Goal: Transaction & Acquisition: Register for event/course

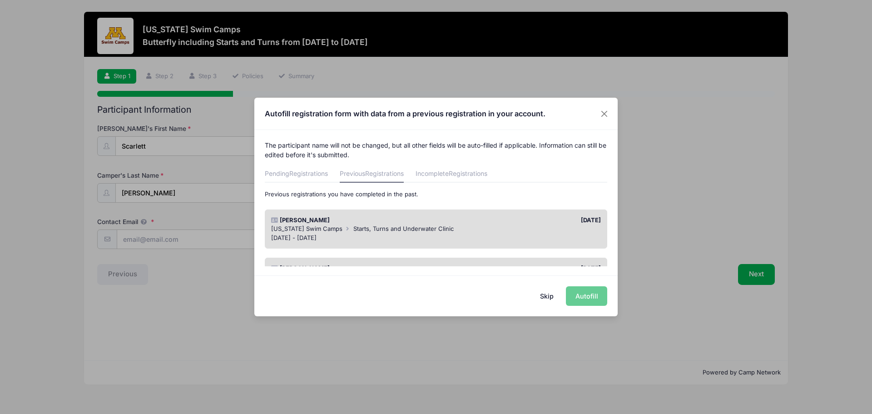
click at [372, 234] on div "[DATE] - [DATE]" at bounding box center [436, 237] width 330 height 9
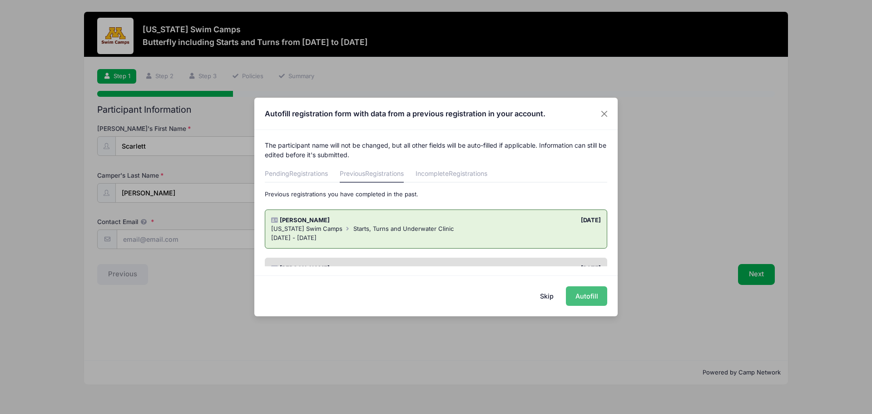
click at [589, 295] on button "Autofill" at bounding box center [586, 296] width 41 height 20
type input "[PERSON_NAME][EMAIL_ADDRESS][PERSON_NAME][DOMAIN_NAME]"
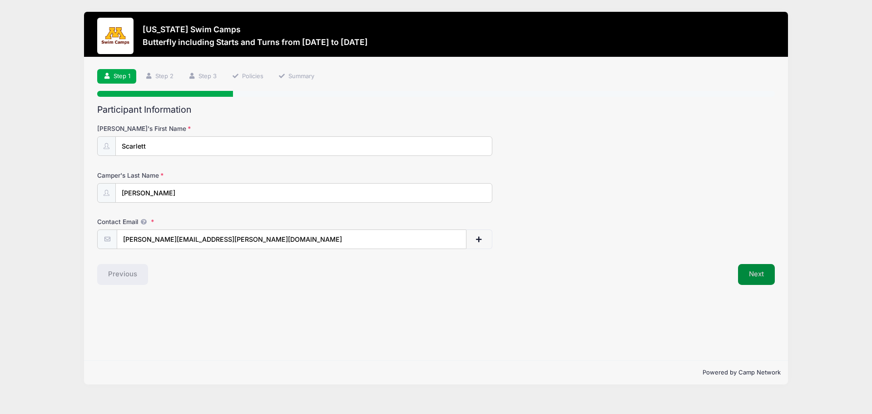
click at [763, 275] on button "Next" at bounding box center [756, 274] width 37 height 21
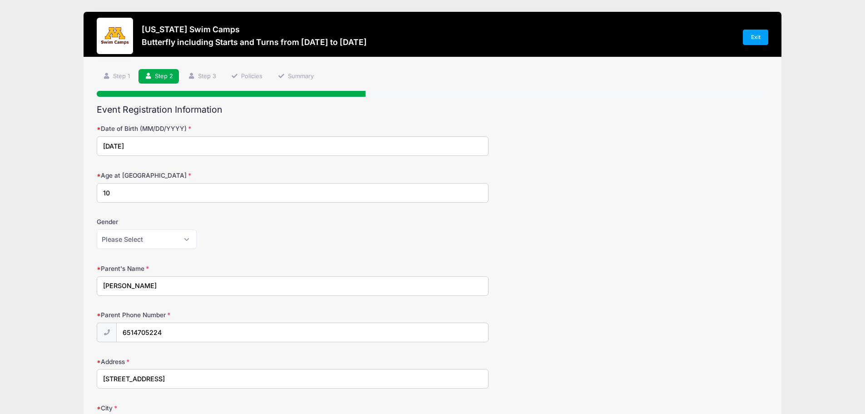
click at [111, 193] on input "10" at bounding box center [293, 193] width 392 height 20
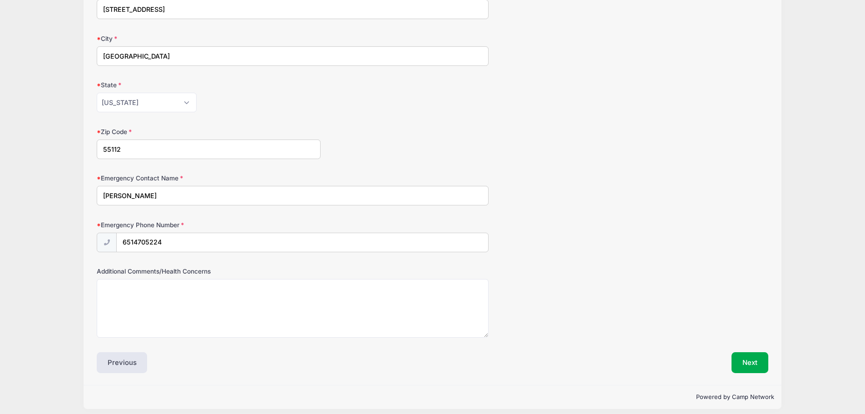
scroll to position [376, 0]
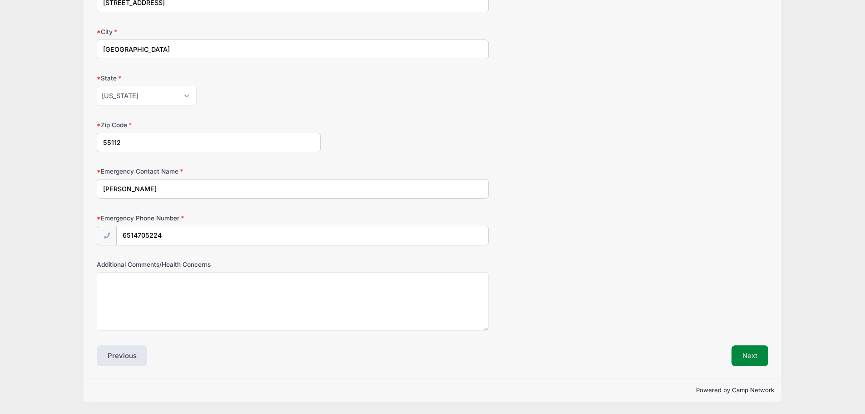
type input "11"
click at [741, 356] on button "Next" at bounding box center [749, 355] width 37 height 21
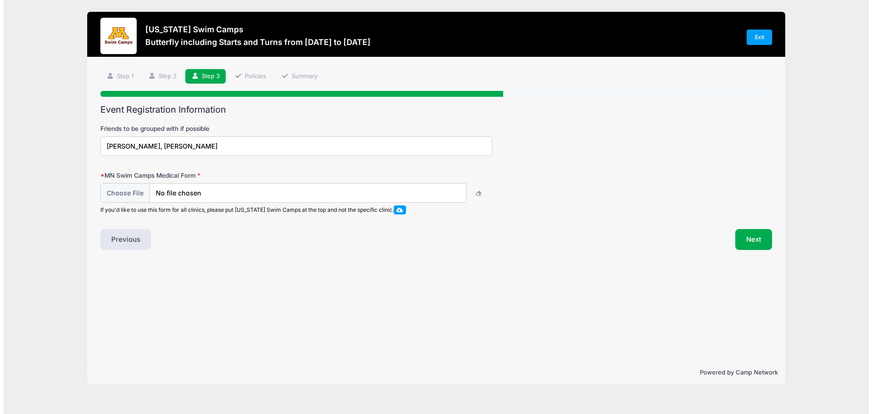
scroll to position [0, 0]
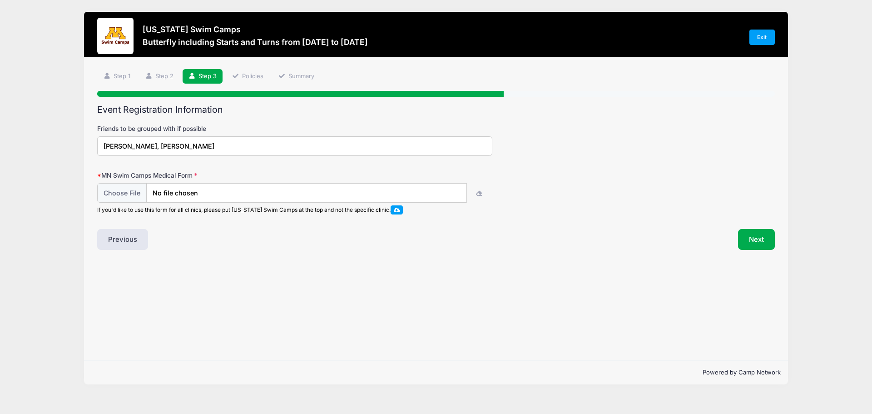
click at [399, 209] on span at bounding box center [397, 209] width 6 height 5
click at [479, 194] on icon "button" at bounding box center [478, 194] width 7 height 0
click at [335, 190] on input "file" at bounding box center [282, 193] width 369 height 20
type input "C:\fakepath\uofmswimcampmedreleaseform10.3.25.pdf"
click at [751, 242] on button "Next" at bounding box center [756, 239] width 37 height 21
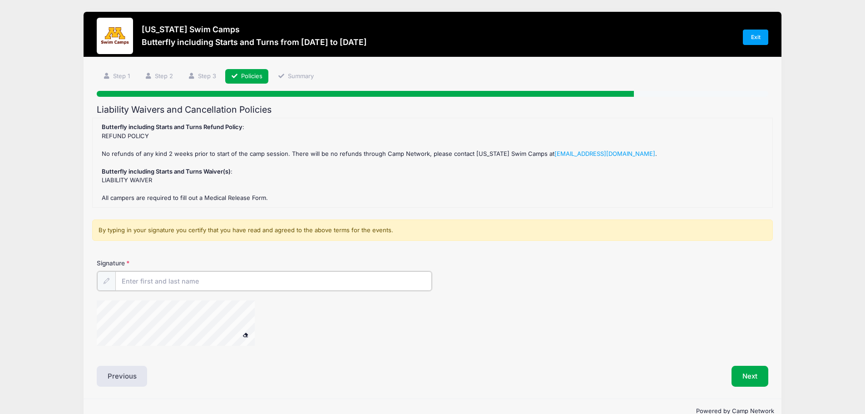
click at [181, 275] on input "Signature" at bounding box center [273, 281] width 317 height 20
type input "Erica Schiebel"
click at [748, 375] on button "Next" at bounding box center [749, 375] width 37 height 21
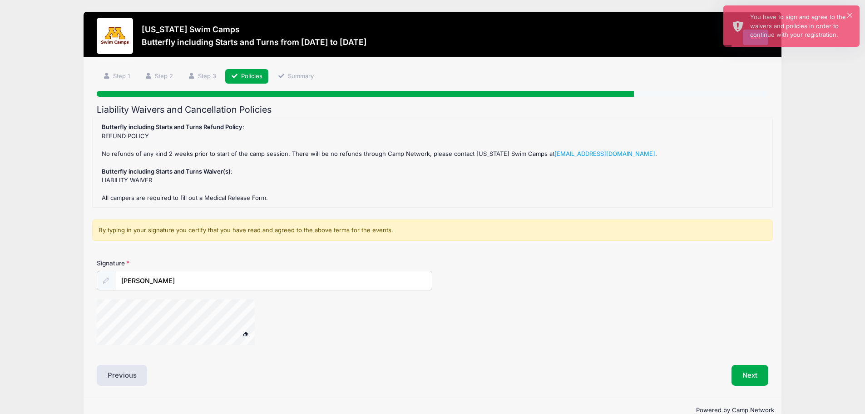
scroll to position [20, 0]
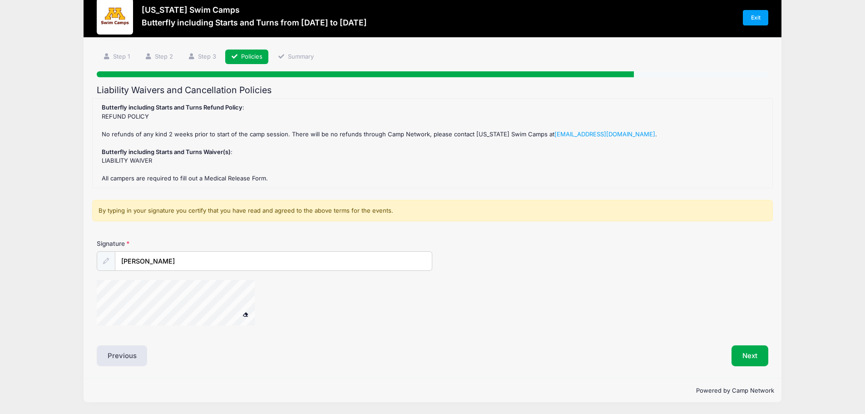
click at [247, 313] on span at bounding box center [245, 313] width 6 height 5
click at [764, 359] on button "Next" at bounding box center [749, 355] width 37 height 21
click at [262, 296] on div at bounding box center [188, 304] width 182 height 48
click at [747, 360] on button "Next" at bounding box center [749, 355] width 37 height 21
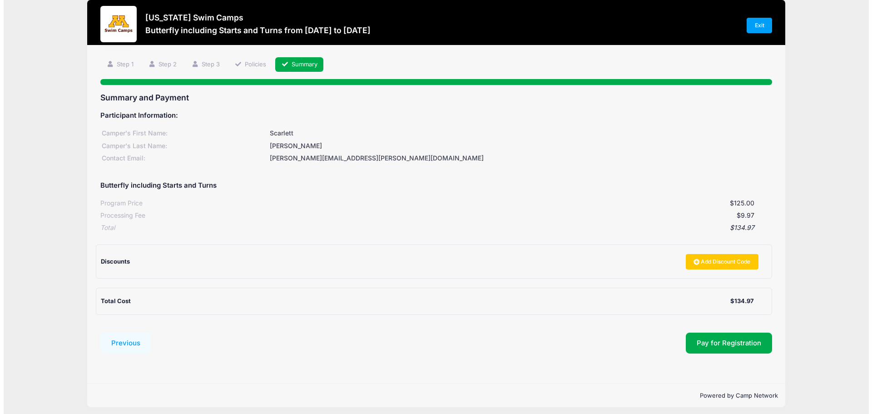
scroll to position [17, 0]
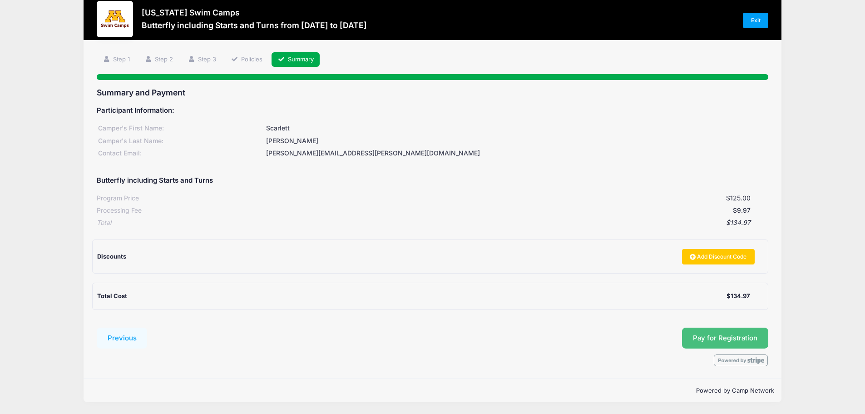
click at [733, 341] on button "Pay for Registration" at bounding box center [725, 337] width 86 height 21
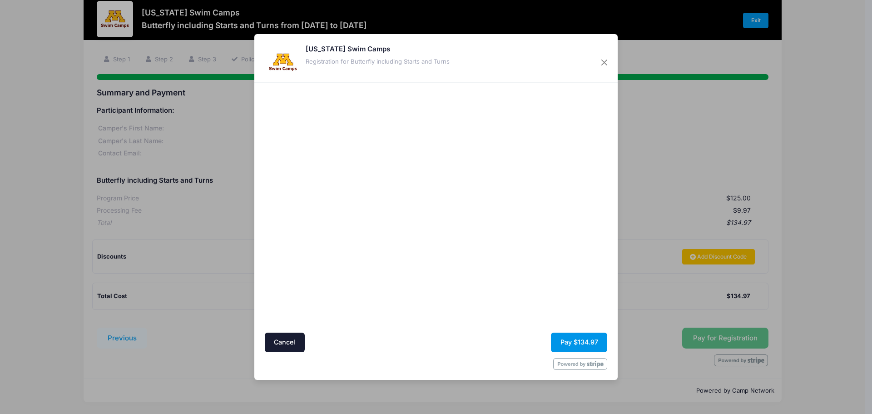
click at [580, 344] on button "Pay $134.97" at bounding box center [579, 342] width 56 height 20
